Goal: Information Seeking & Learning: Learn about a topic

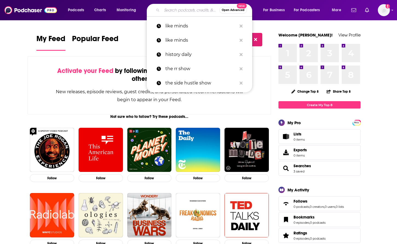
click at [184, 12] on input "Search podcasts, credits, & more..." at bounding box center [191, 10] width 58 height 9
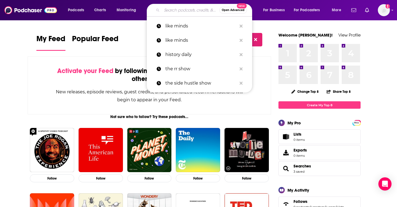
click at [176, 12] on input "Search podcasts, credits, & more..." at bounding box center [191, 10] width 58 height 9
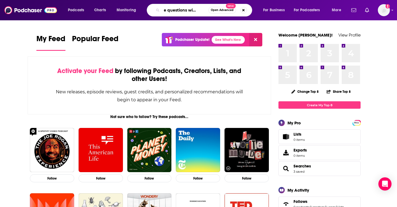
scroll to position [0, 11]
type input "three questions with [PERSON_NAME]"
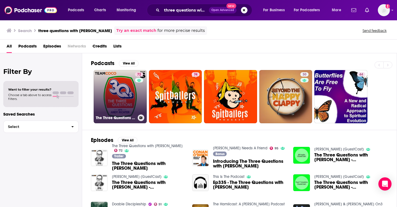
click at [120, 100] on link "72 The Three Questions with [PERSON_NAME]" at bounding box center [120, 96] width 53 height 53
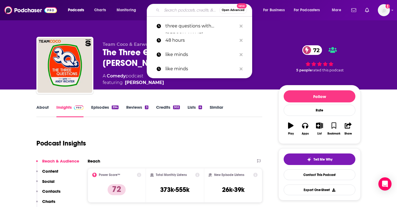
click at [170, 12] on input "Search podcasts, credits, & more..." at bounding box center [191, 10] width 58 height 9
click at [172, 8] on input "Search podcasts, credits, & more..." at bounding box center [191, 10] width 58 height 9
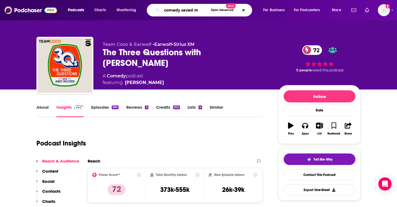
type input "comedy saved me"
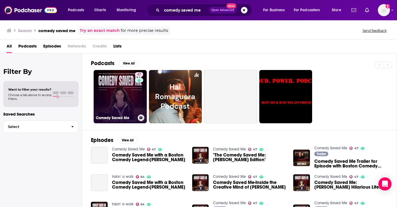
click at [115, 98] on link "47 Comedy Saved Me" at bounding box center [120, 96] width 53 height 53
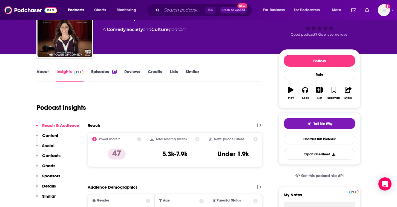
scroll to position [20, 0]
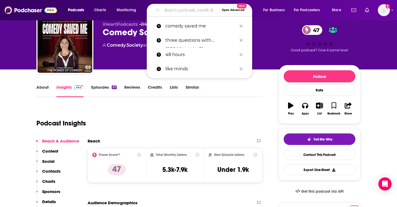
click at [179, 11] on input "Search podcasts, credits, & more..." at bounding box center [191, 10] width 58 height 9
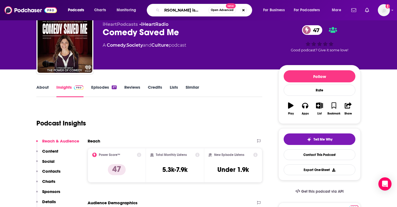
type input "[PERSON_NAME] is obsessed"
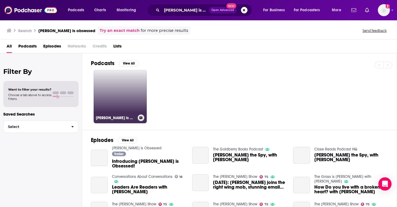
click at [131, 96] on link "[PERSON_NAME] is Obsessed" at bounding box center [120, 96] width 53 height 53
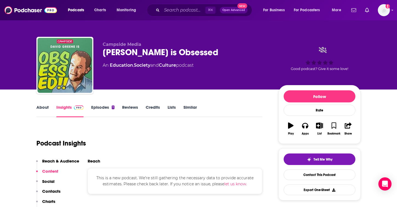
click at [131, 44] on span "Campside Media" at bounding box center [122, 44] width 39 height 5
click at [119, 45] on span "Campside Media" at bounding box center [122, 44] width 39 height 5
click at [174, 12] on input "Search podcasts, credits, & more..." at bounding box center [184, 10] width 44 height 9
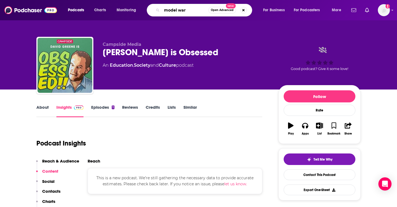
type input "model wars"
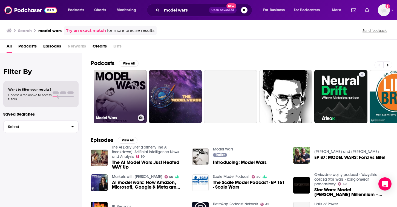
click at [116, 97] on link "Model Wars" at bounding box center [120, 96] width 53 height 53
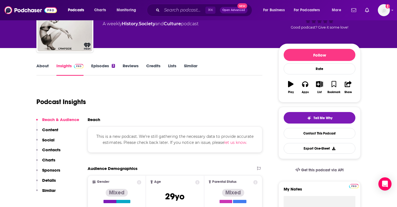
scroll to position [22, 0]
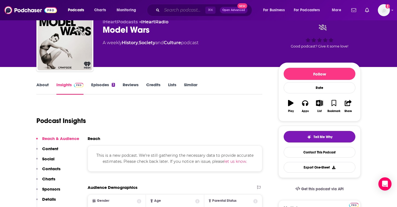
click at [180, 12] on input "Search podcasts, credits, & more..." at bounding box center [184, 10] width 44 height 9
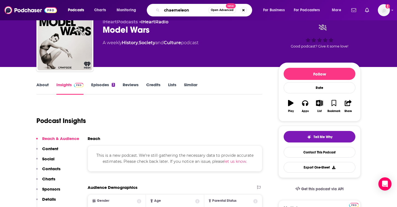
click at [173, 12] on input "chaemeleon" at bounding box center [185, 10] width 47 height 9
type input "chameleon"
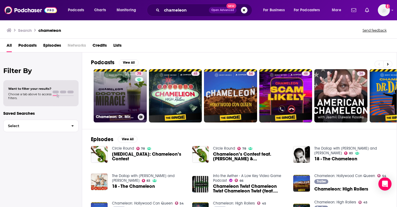
click at [119, 95] on link "75 Chameleon: Dr. Miracle" at bounding box center [120, 95] width 53 height 53
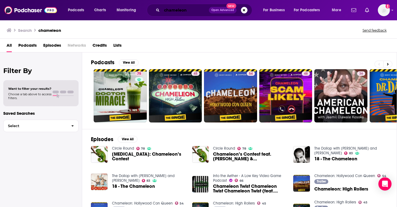
click at [179, 10] on input "chameleon" at bounding box center [185, 10] width 47 height 9
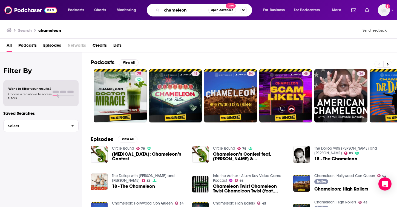
click at [179, 10] on input "chameleon" at bounding box center [185, 10] width 47 height 9
type input "comedy saved me"
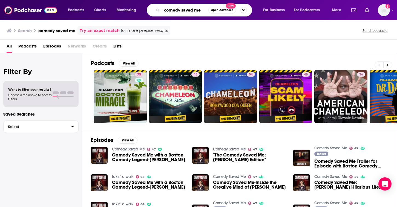
click at [201, 11] on input "comedy saved me" at bounding box center [185, 10] width 47 height 9
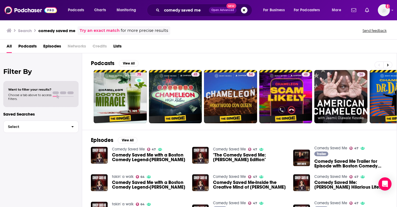
click at [221, 12] on button "Open Advanced New" at bounding box center [223, 10] width 28 height 7
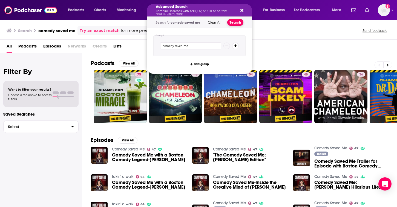
click at [236, 22] on button "Search" at bounding box center [235, 22] width 16 height 7
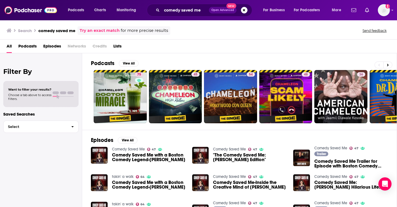
click at [175, 15] on div "comedy saved me Open Advanced New" at bounding box center [199, 10] width 105 height 13
click at [157, 9] on icon "Search podcasts, credits, & more..." at bounding box center [157, 9] width 3 height 3
click at [30, 44] on span "Podcasts" at bounding box center [27, 47] width 18 height 11
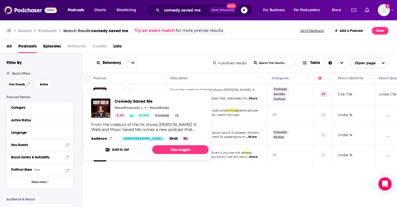
click at [136, 94] on div "Comedy Saved Me iHeartPodcasts iHeartRadio 47 Active Comedy + 2 From the creato…" at bounding box center [148, 119] width 122 height 51
click at [138, 93] on span "Comedy Saved Me iHeartPodcasts iHeartRadio 47 Active Comedy + 2 From the creato…" at bounding box center [148, 125] width 122 height 71
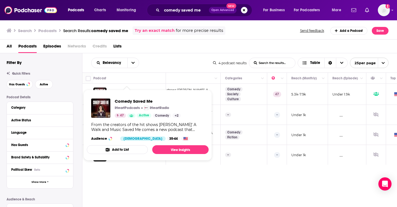
scroll to position [0, 97]
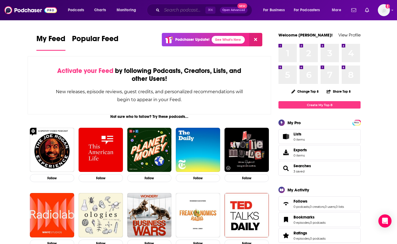
click at [163, 12] on input "Search podcasts, credits, & more..." at bounding box center [184, 10] width 44 height 9
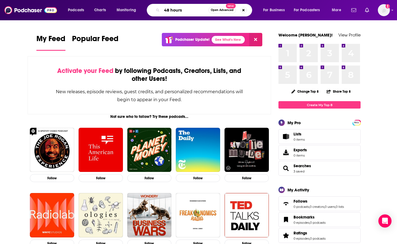
type input "48 hours"
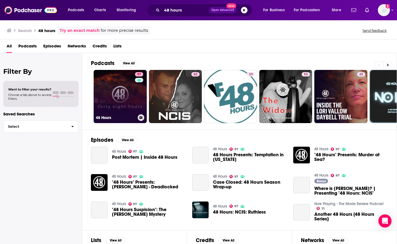
click at [120, 100] on link "97 48 Hours" at bounding box center [120, 96] width 53 height 53
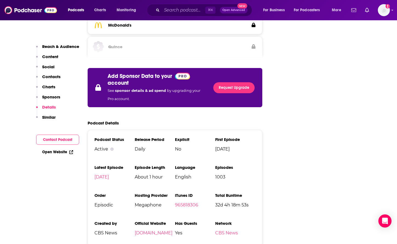
scroll to position [870, 0]
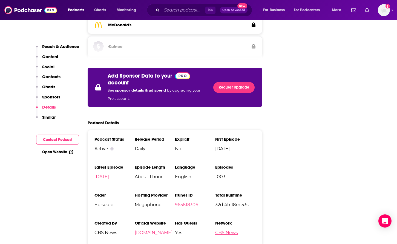
click at [227, 230] on link "CBS News" at bounding box center [226, 232] width 23 height 5
